Goal: Transaction & Acquisition: Purchase product/service

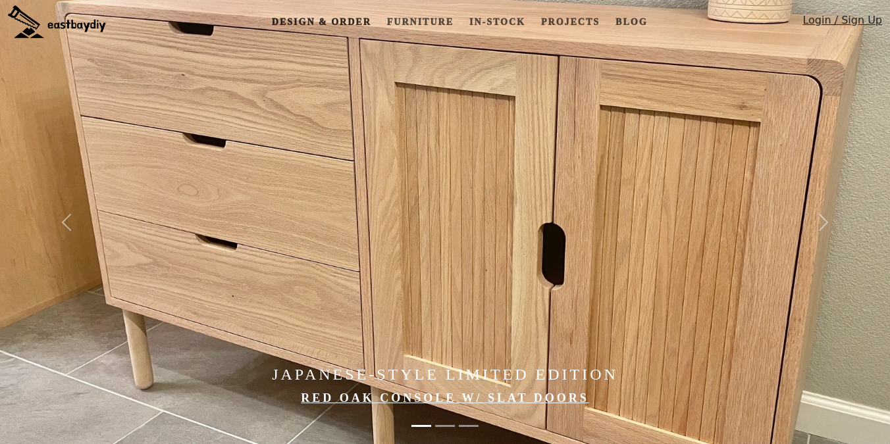
click at [309, 21] on link "Design & Order" at bounding box center [322, 22] width 110 height 24
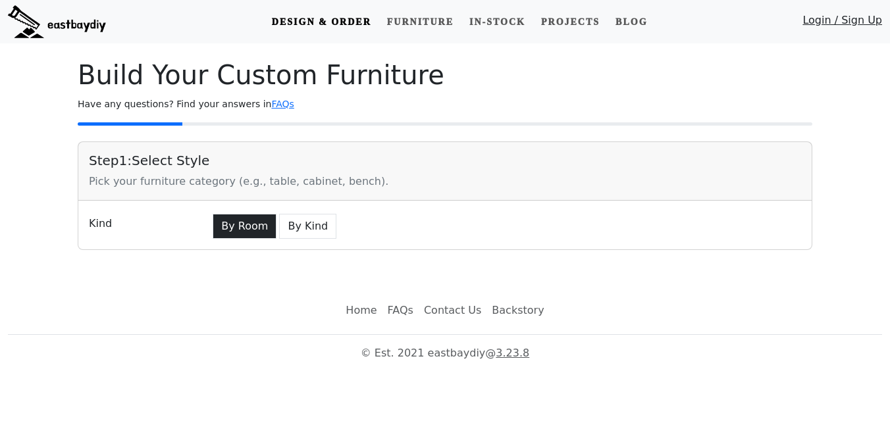
click at [245, 226] on button "By Room" at bounding box center [245, 226] width 64 height 25
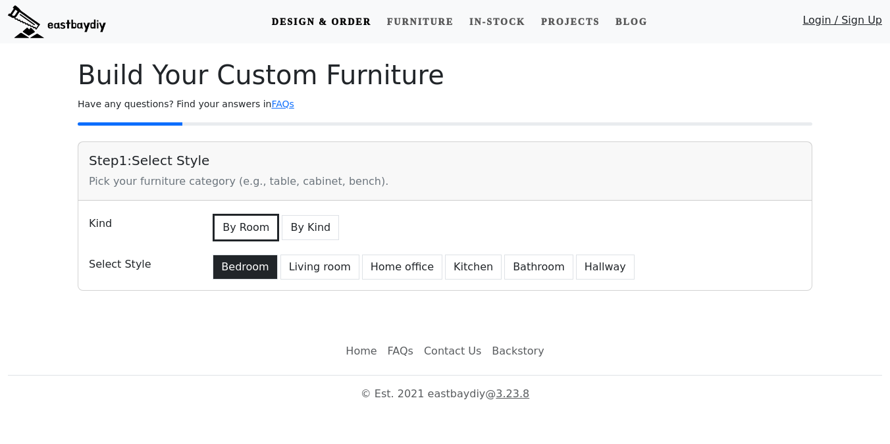
click at [241, 276] on button "Bedroom" at bounding box center [245, 267] width 65 height 25
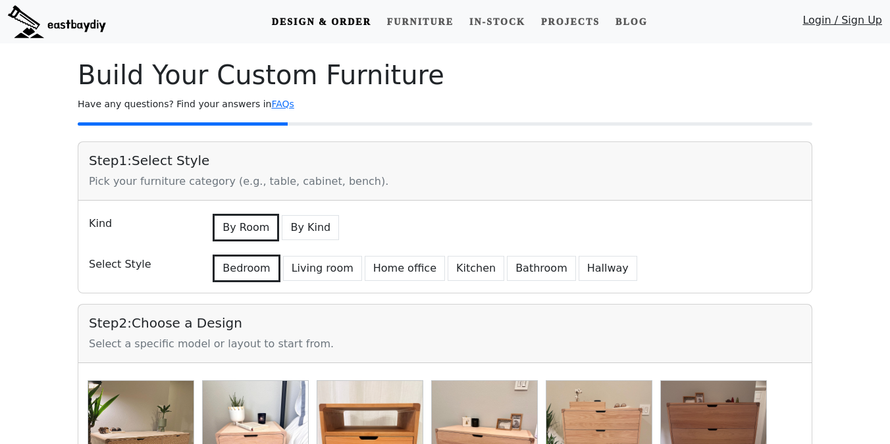
click at [61, 27] on img at bounding box center [57, 21] width 98 height 33
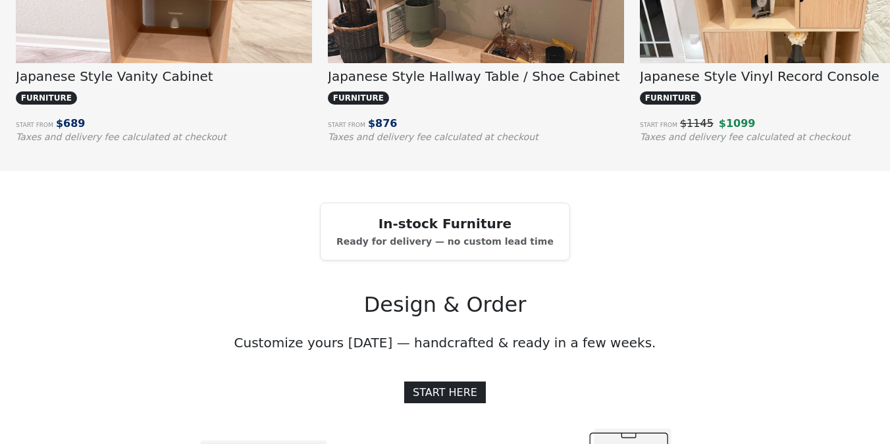
scroll to position [1338, 0]
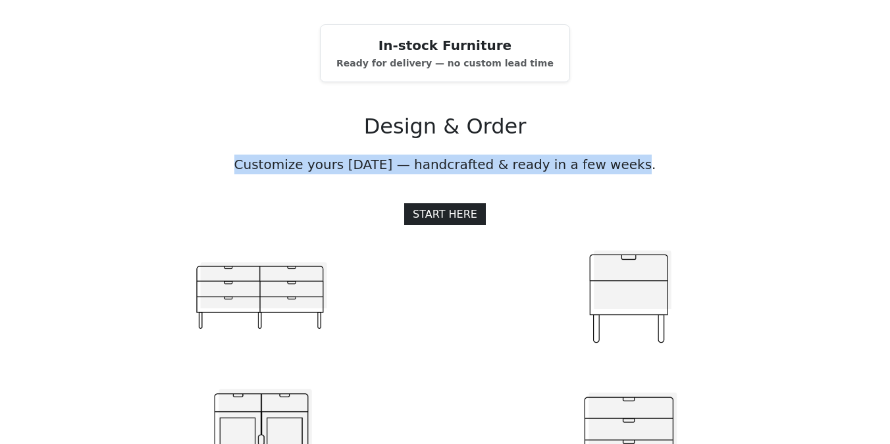
drag, startPoint x: 244, startPoint y: 161, endPoint x: 656, endPoint y: 159, distance: 412.1
click at [656, 159] on p "Customize yours [DATE] — handcrafted & ready in a few weeks." at bounding box center [445, 165] width 735 height 20
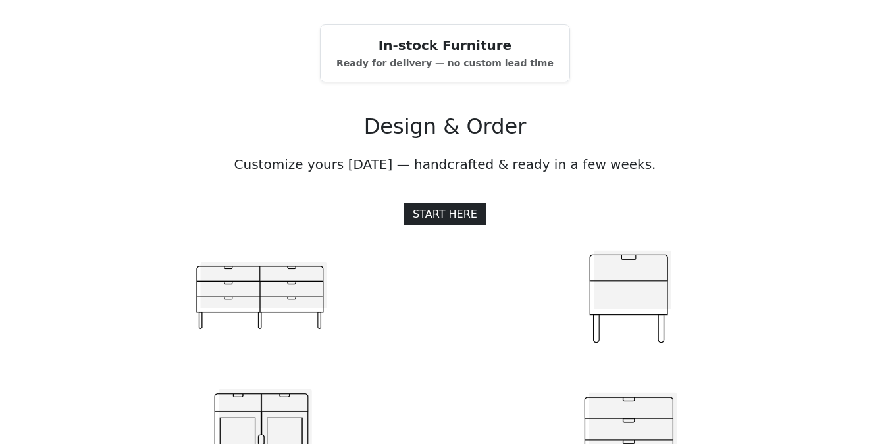
click at [353, 125] on h2 "Design & Order" at bounding box center [445, 126] width 735 height 25
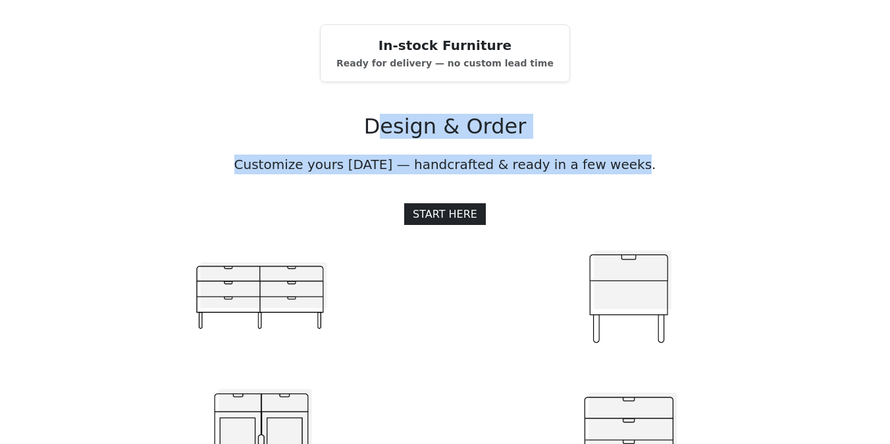
drag, startPoint x: 391, startPoint y: 122, endPoint x: 658, endPoint y: 161, distance: 270.1
click at [658, 161] on div "Design & Order Customize yours [DATE] — handcrafted & ready in a few weeks. STA…" at bounding box center [445, 294] width 750 height 425
click at [658, 161] on p "Customize yours [DATE] — handcrafted & ready in a few weeks." at bounding box center [445, 165] width 735 height 20
